Goal: Task Accomplishment & Management: Use online tool/utility

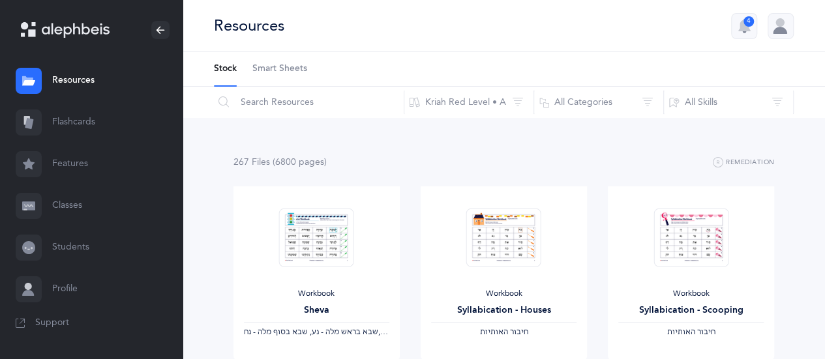
click at [76, 115] on link "Flashcards" at bounding box center [91, 123] width 183 height 42
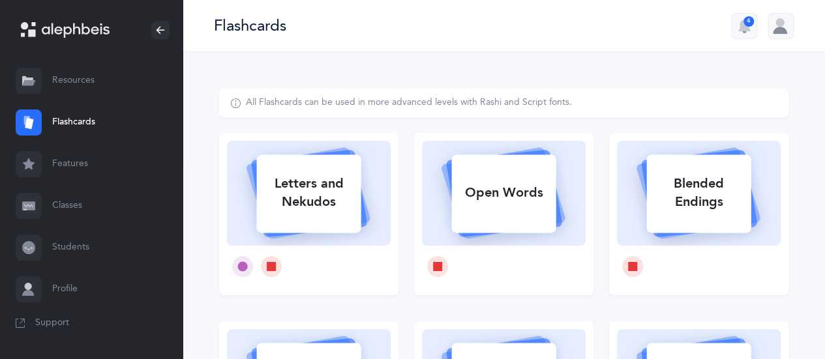
click at [490, 192] on div "Open Words" at bounding box center [503, 193] width 104 height 34
select select
select select "single"
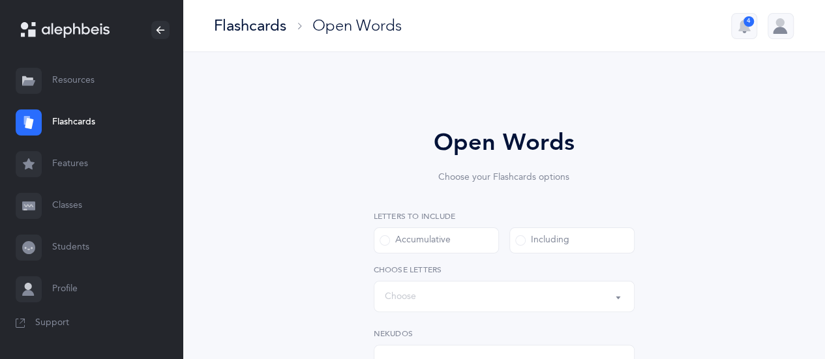
select select "all"
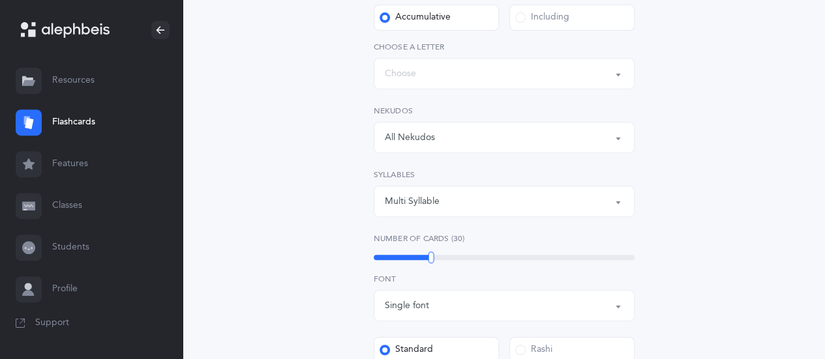
scroll to position [196, 0]
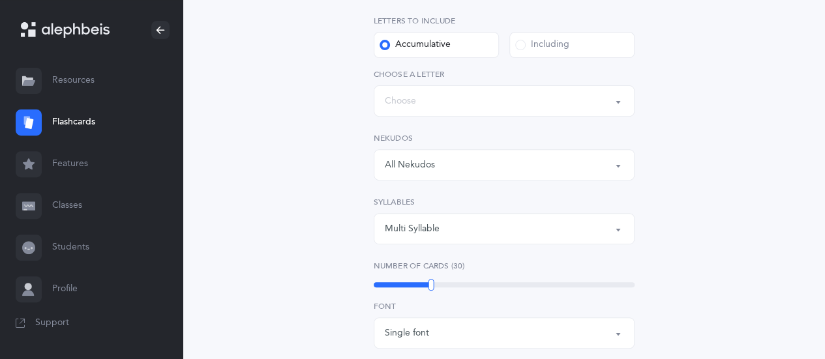
click at [617, 102] on button "Words up until: Choose" at bounding box center [504, 100] width 261 height 31
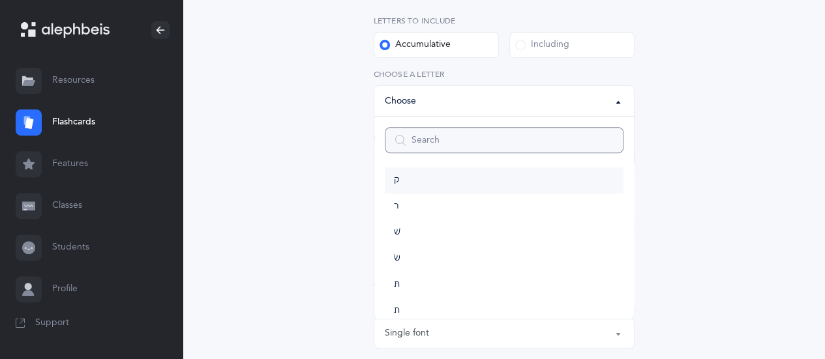
scroll to position [699, 0]
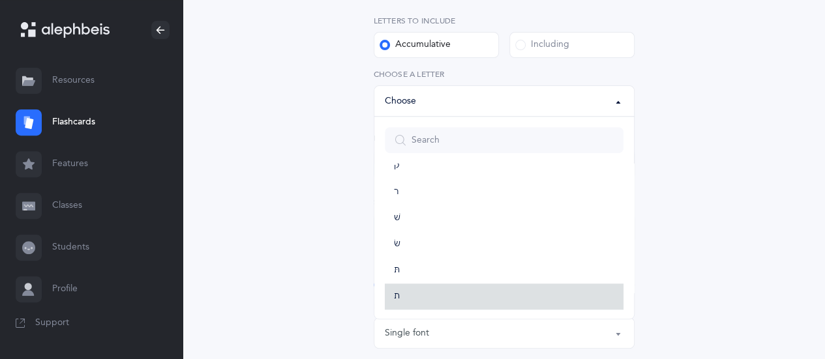
click at [408, 297] on link "ת" at bounding box center [504, 297] width 239 height 26
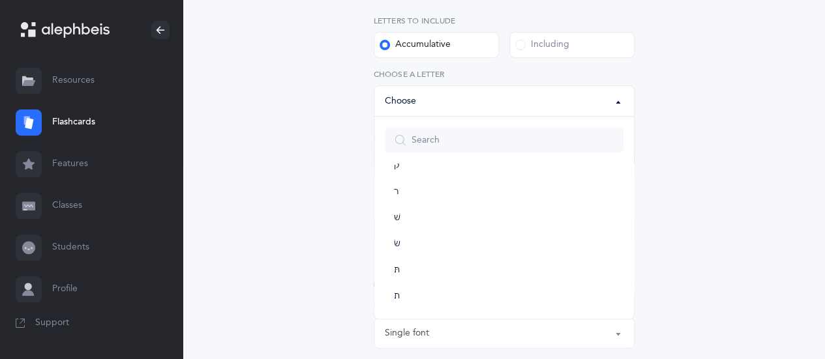
select select "27"
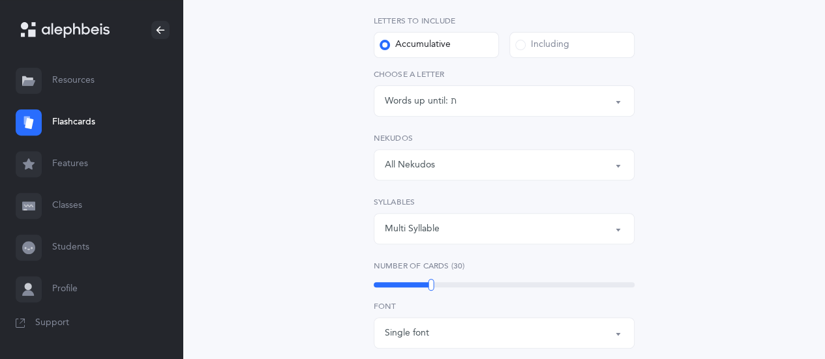
click at [619, 162] on button "All Nekudos" at bounding box center [504, 164] width 261 height 31
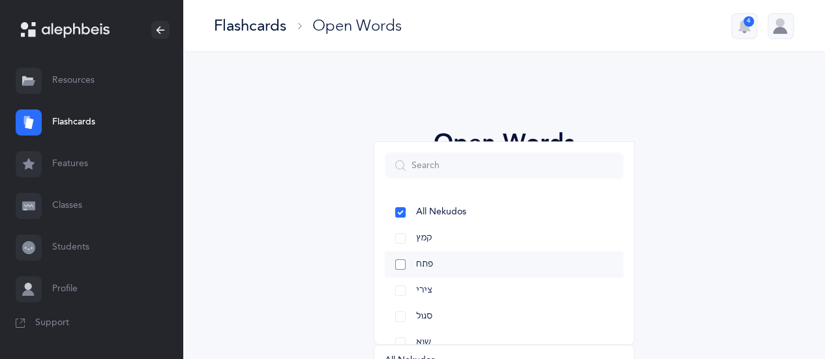
drag, startPoint x: 399, startPoint y: 238, endPoint x: 402, endPoint y: 252, distance: 13.9
click at [400, 241] on link "קמץ" at bounding box center [504, 239] width 239 height 26
select select "28"
click at [400, 259] on link "פתח" at bounding box center [504, 265] width 239 height 26
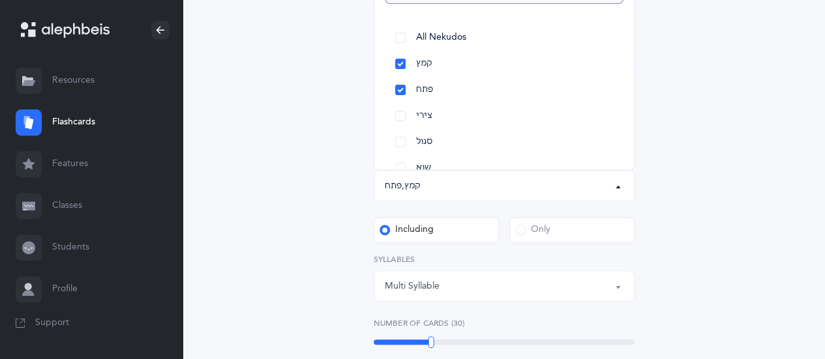
scroll to position [196, 0]
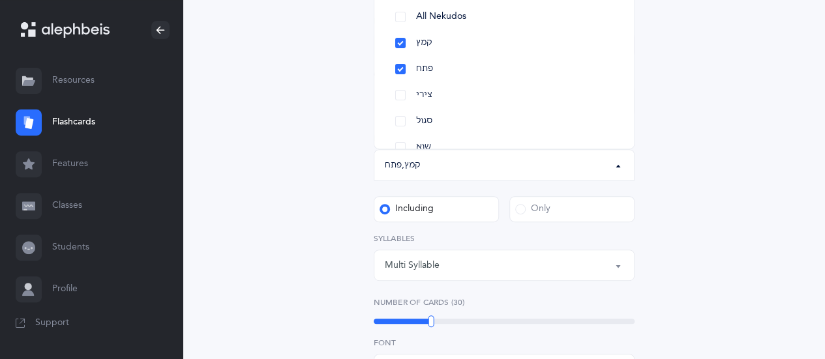
click at [524, 207] on span at bounding box center [520, 209] width 10 height 10
click at [0, 0] on input "Only" at bounding box center [0, 0] width 0 height 0
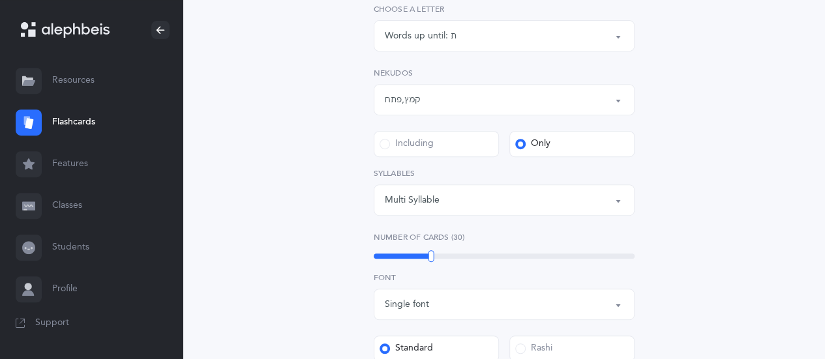
scroll to position [326, 0]
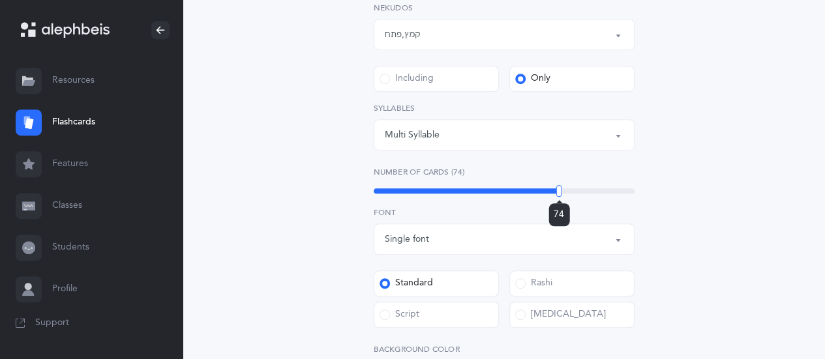
drag, startPoint x: 432, startPoint y: 194, endPoint x: 559, endPoint y: 185, distance: 127.5
click at [559, 185] on div at bounding box center [559, 191] width 6 height 12
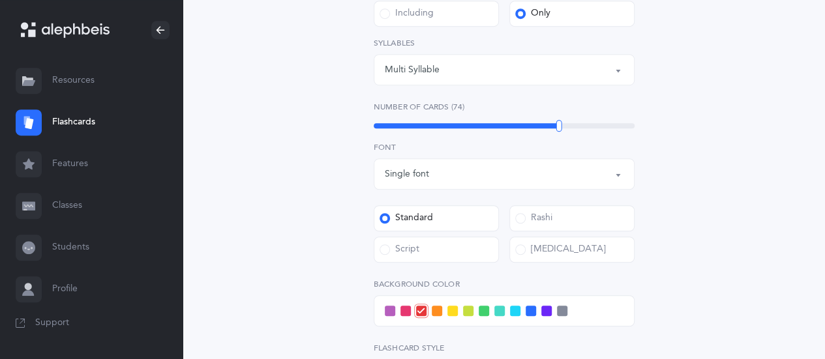
scroll to position [456, 0]
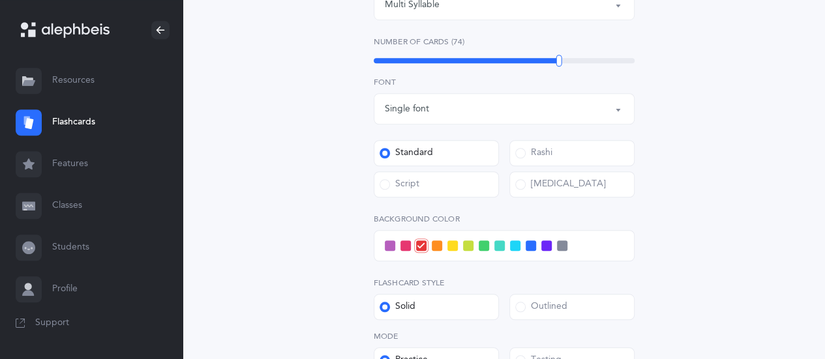
click at [452, 245] on span at bounding box center [452, 246] width 10 height 10
click at [0, 0] on input "checkbox" at bounding box center [0, 0] width 0 height 0
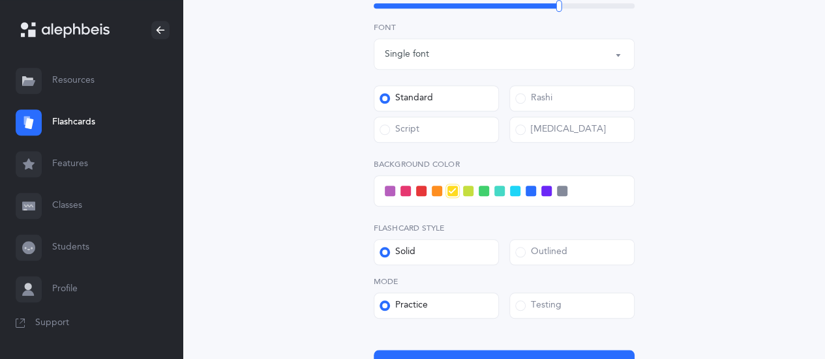
scroll to position [587, 0]
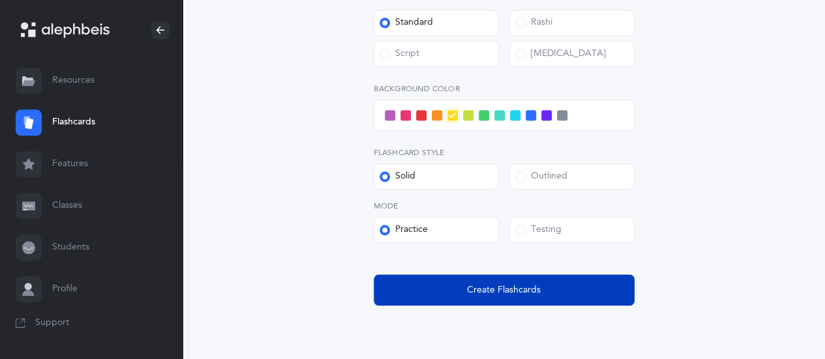
click at [495, 297] on span "Create Flashcards" at bounding box center [504, 291] width 74 height 14
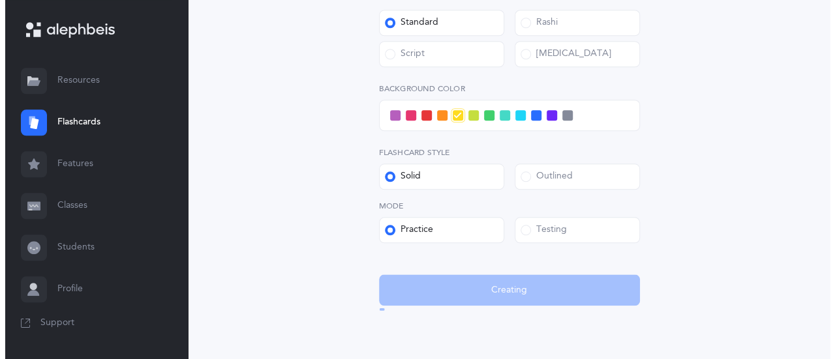
scroll to position [0, 0]
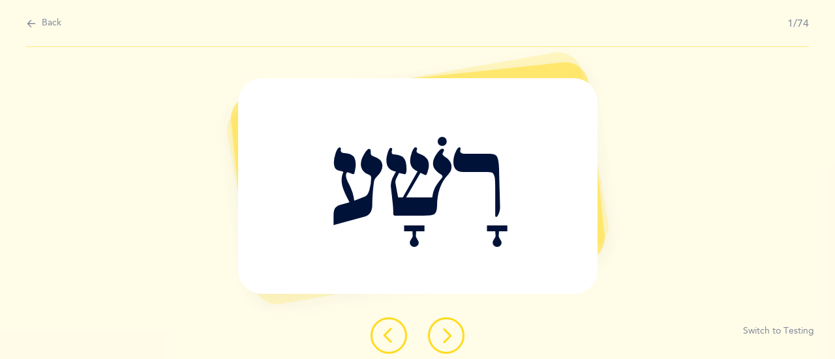
click at [456, 329] on button at bounding box center [446, 336] width 37 height 37
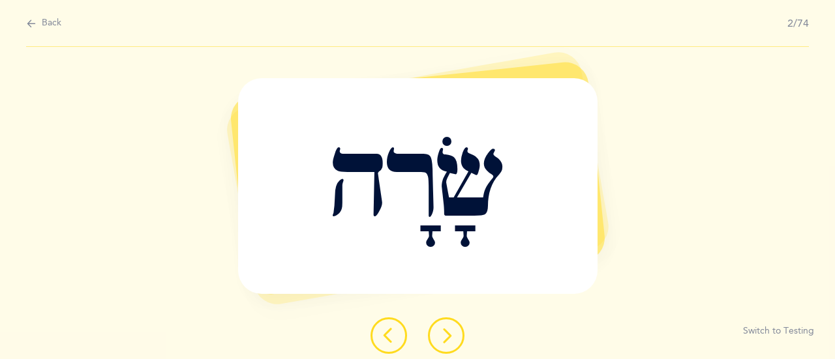
click at [447, 335] on icon at bounding box center [446, 336] width 16 height 16
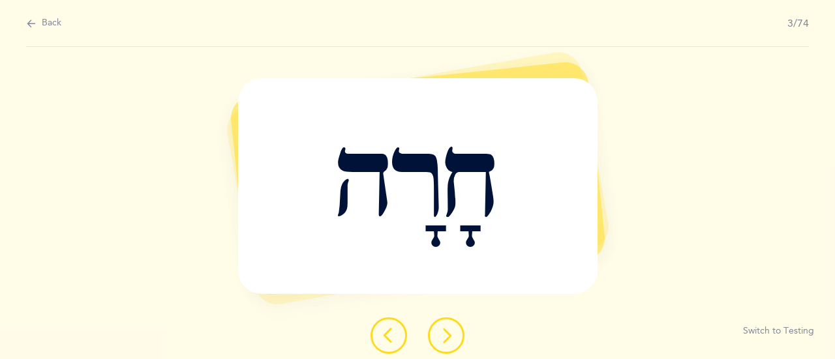
click at [451, 340] on icon at bounding box center [446, 336] width 16 height 16
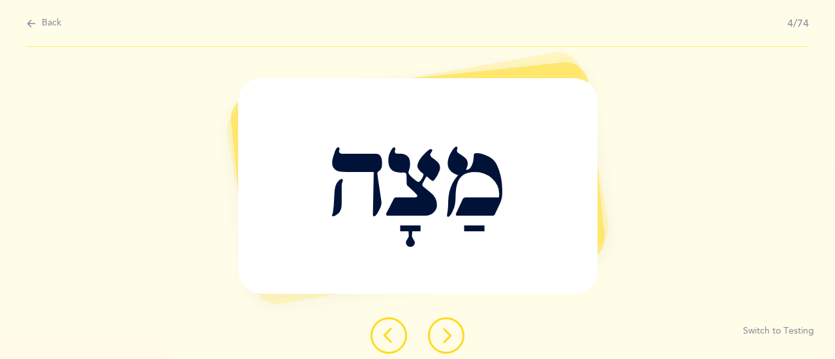
click at [456, 344] on button at bounding box center [446, 336] width 37 height 37
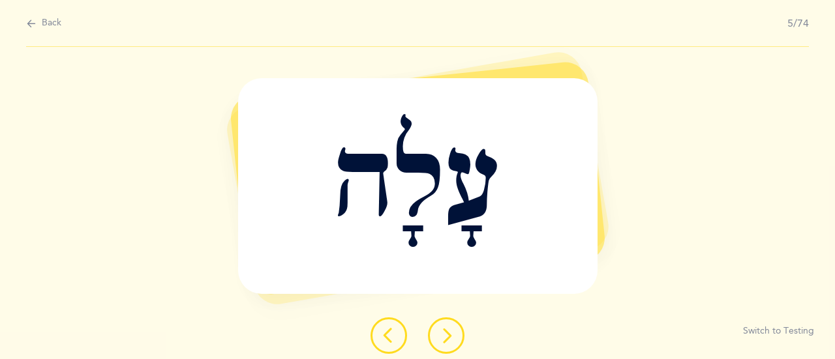
click at [447, 333] on icon at bounding box center [446, 336] width 16 height 16
click at [438, 329] on button at bounding box center [446, 336] width 37 height 37
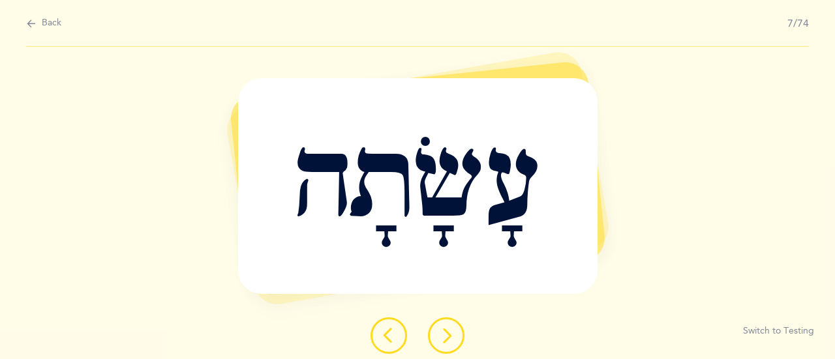
click at [442, 339] on icon at bounding box center [446, 336] width 16 height 16
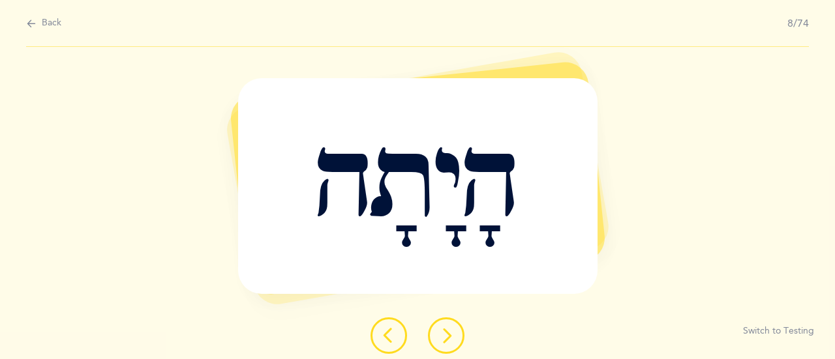
click at [442, 341] on icon at bounding box center [446, 336] width 16 height 16
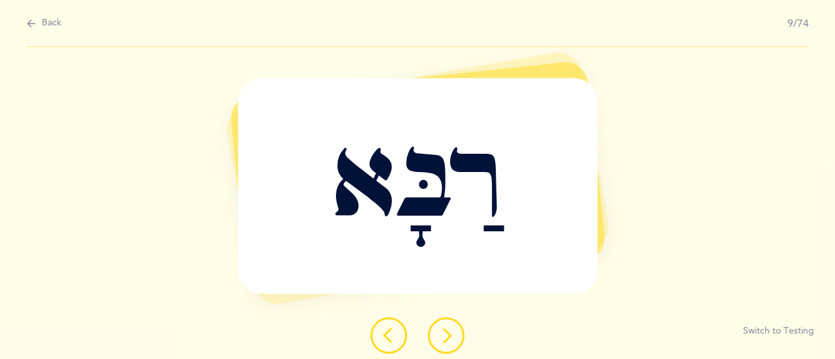
click at [447, 332] on icon at bounding box center [446, 336] width 16 height 16
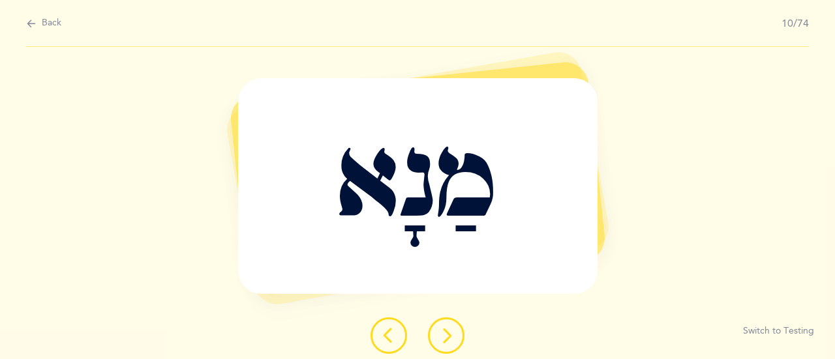
click at [442, 334] on icon at bounding box center [446, 336] width 16 height 16
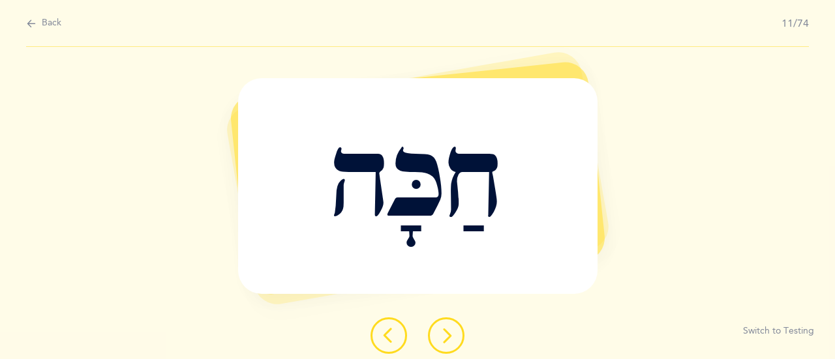
click at [439, 335] on button at bounding box center [446, 336] width 37 height 37
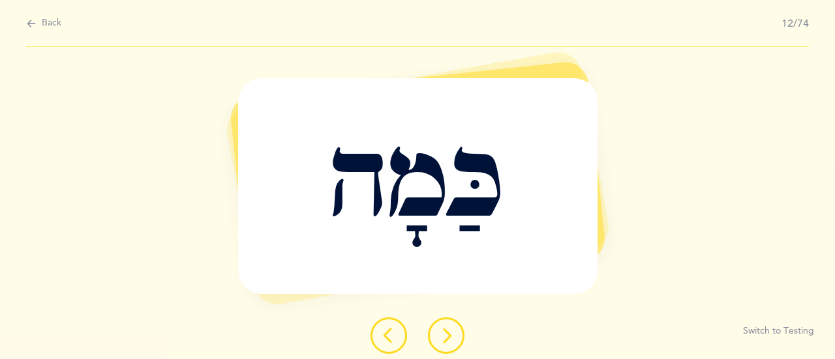
click at [442, 341] on icon at bounding box center [446, 336] width 16 height 16
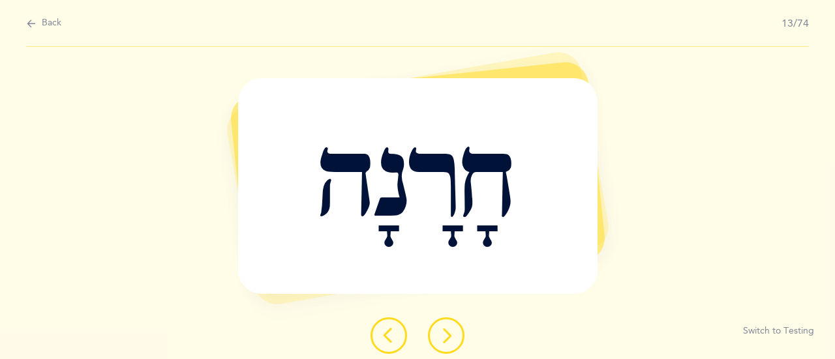
click at [443, 339] on icon at bounding box center [446, 336] width 16 height 16
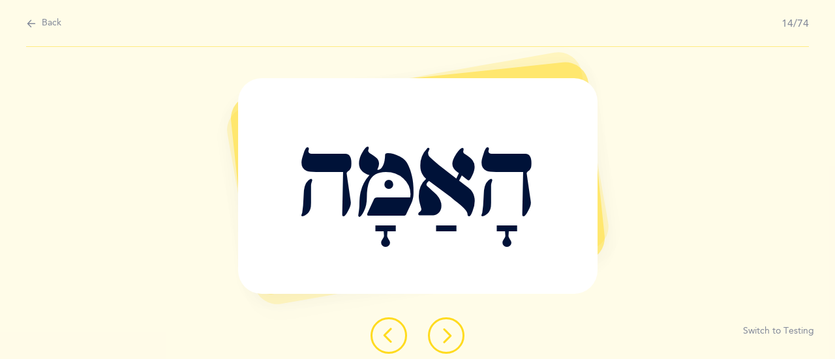
click at [456, 346] on button at bounding box center [446, 336] width 37 height 37
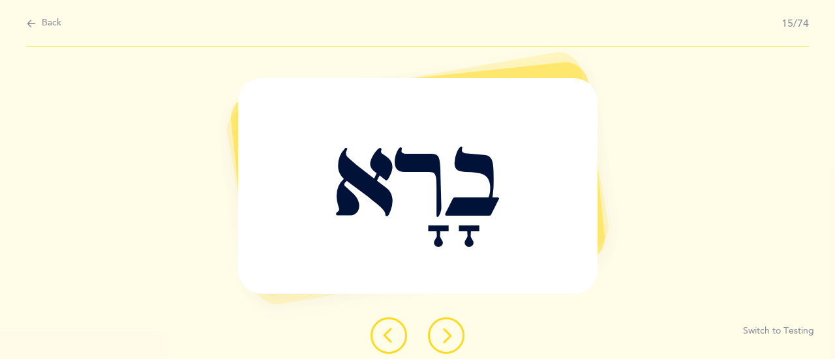
click at [452, 333] on icon at bounding box center [446, 336] width 16 height 16
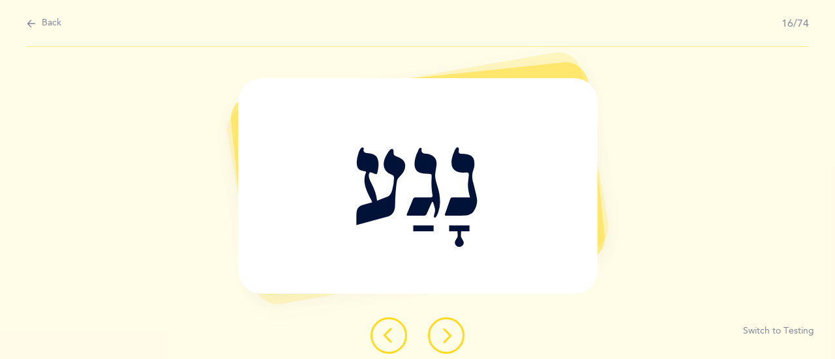
click at [456, 338] on button at bounding box center [446, 336] width 37 height 37
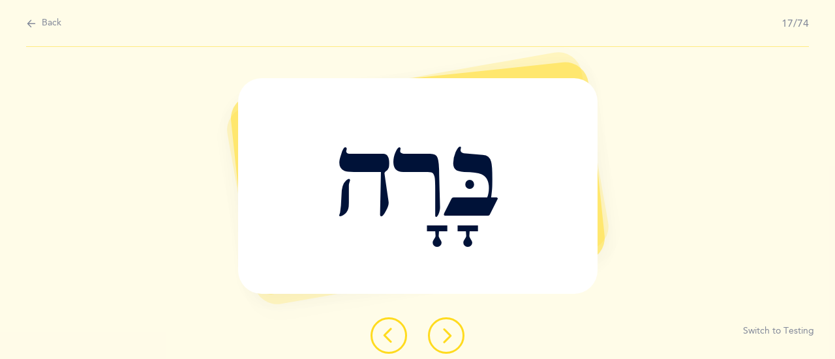
click at [445, 340] on icon at bounding box center [446, 336] width 16 height 16
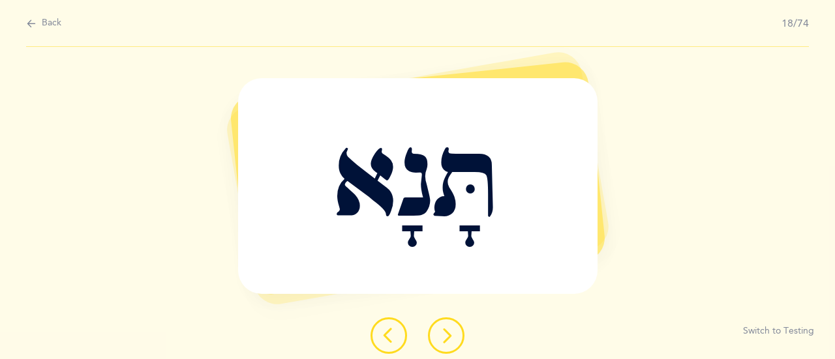
click at [438, 340] on icon at bounding box center [446, 336] width 16 height 16
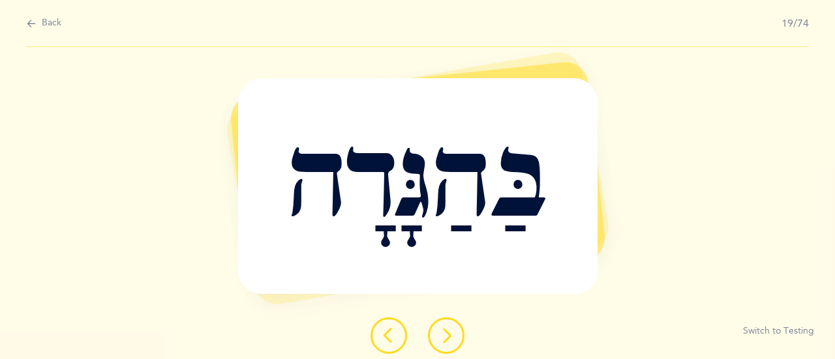
drag, startPoint x: 456, startPoint y: 329, endPoint x: 472, endPoint y: 323, distance: 17.0
click at [457, 329] on button at bounding box center [446, 336] width 37 height 37
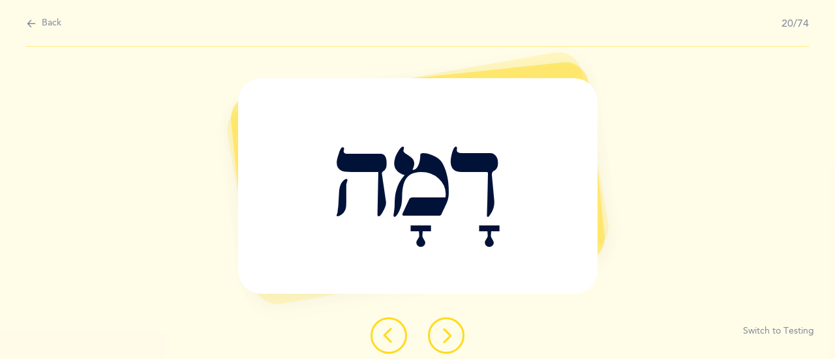
drag, startPoint x: 439, startPoint y: 330, endPoint x: 446, endPoint y: 330, distance: 7.2
click at [441, 330] on icon at bounding box center [446, 336] width 16 height 16
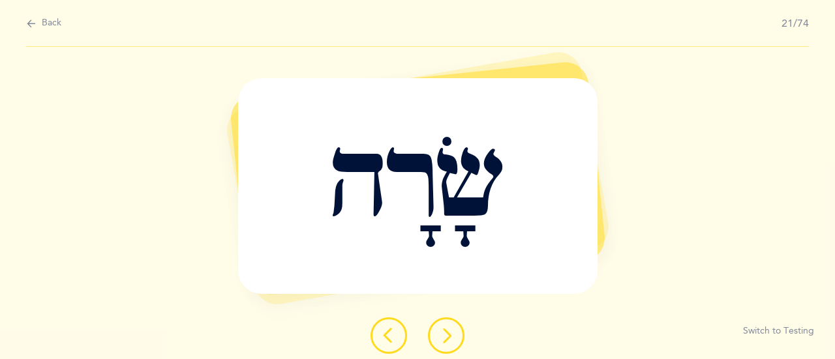
click at [447, 332] on icon at bounding box center [446, 336] width 16 height 16
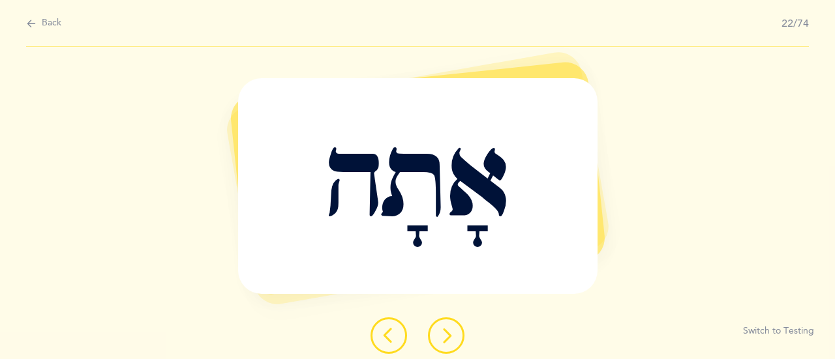
click at [443, 331] on icon at bounding box center [446, 336] width 16 height 16
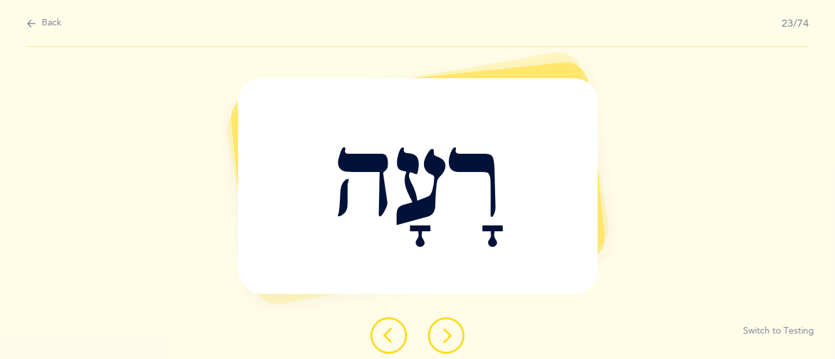
click at [444, 346] on button at bounding box center [446, 336] width 37 height 37
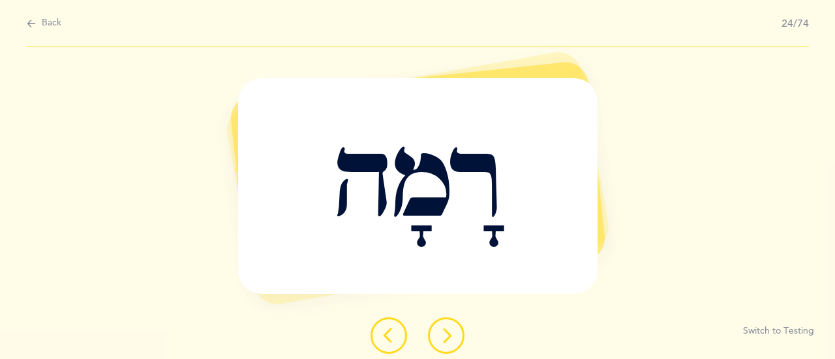
click at [447, 329] on icon at bounding box center [446, 336] width 16 height 16
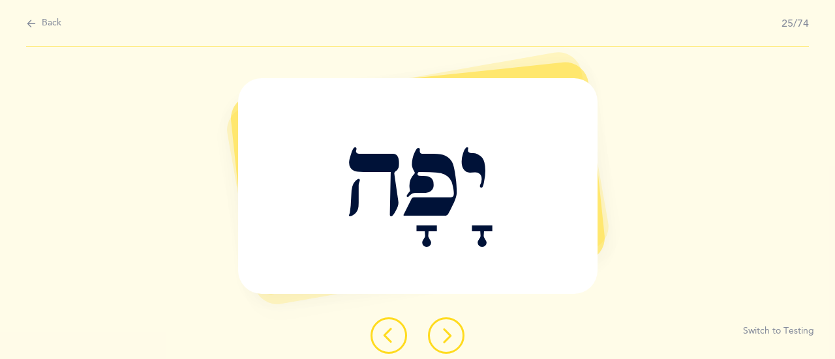
drag, startPoint x: 449, startPoint y: 334, endPoint x: 457, endPoint y: 328, distance: 10.7
click at [451, 333] on icon at bounding box center [446, 336] width 16 height 16
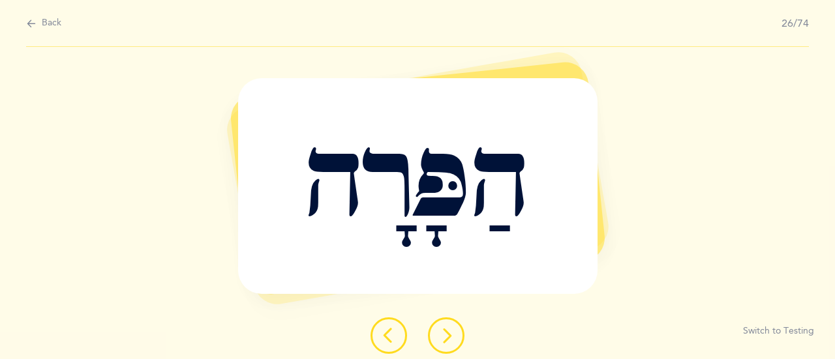
click at [454, 329] on button at bounding box center [446, 336] width 37 height 37
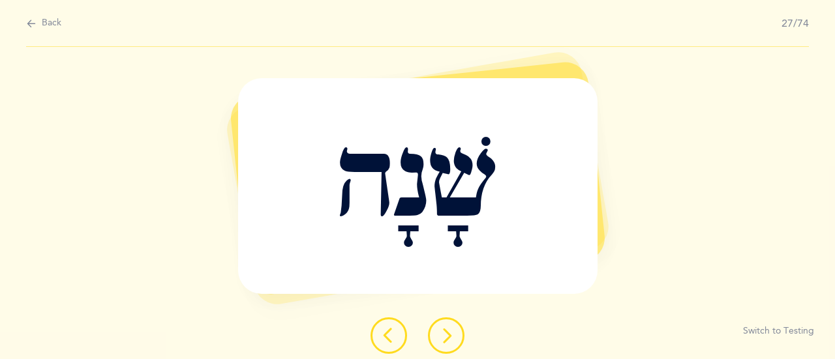
click at [456, 332] on button at bounding box center [446, 336] width 37 height 37
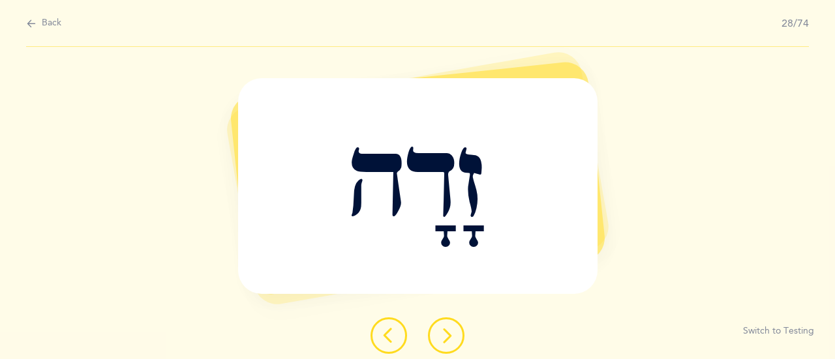
click at [437, 342] on button at bounding box center [446, 336] width 37 height 37
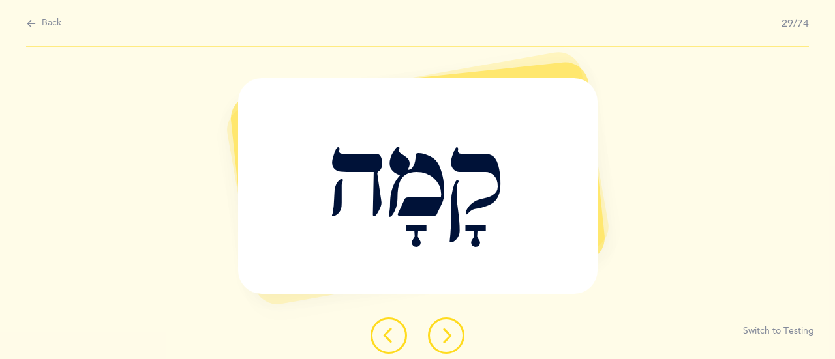
drag, startPoint x: 437, startPoint y: 321, endPoint x: 445, endPoint y: 323, distance: 7.9
click at [443, 323] on button at bounding box center [446, 336] width 37 height 37
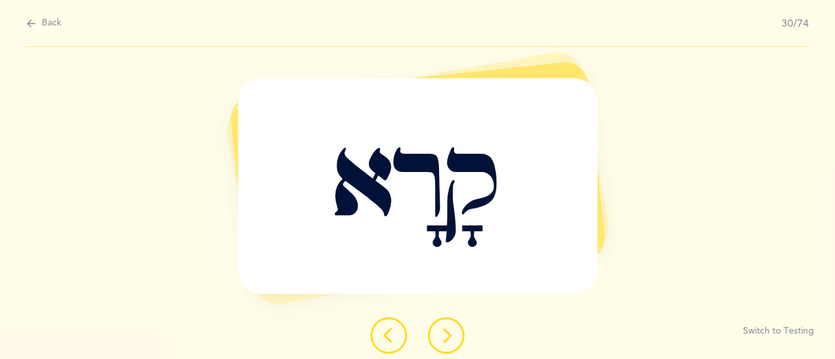
click at [437, 328] on button at bounding box center [446, 336] width 37 height 37
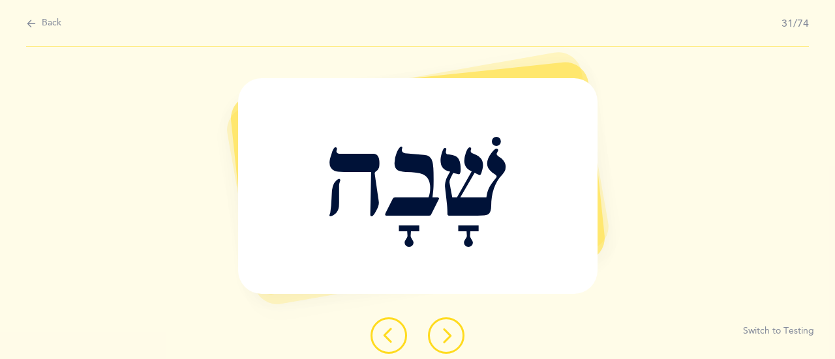
click at [442, 346] on button at bounding box center [446, 336] width 37 height 37
